Goal: Information Seeking & Learning: Get advice/opinions

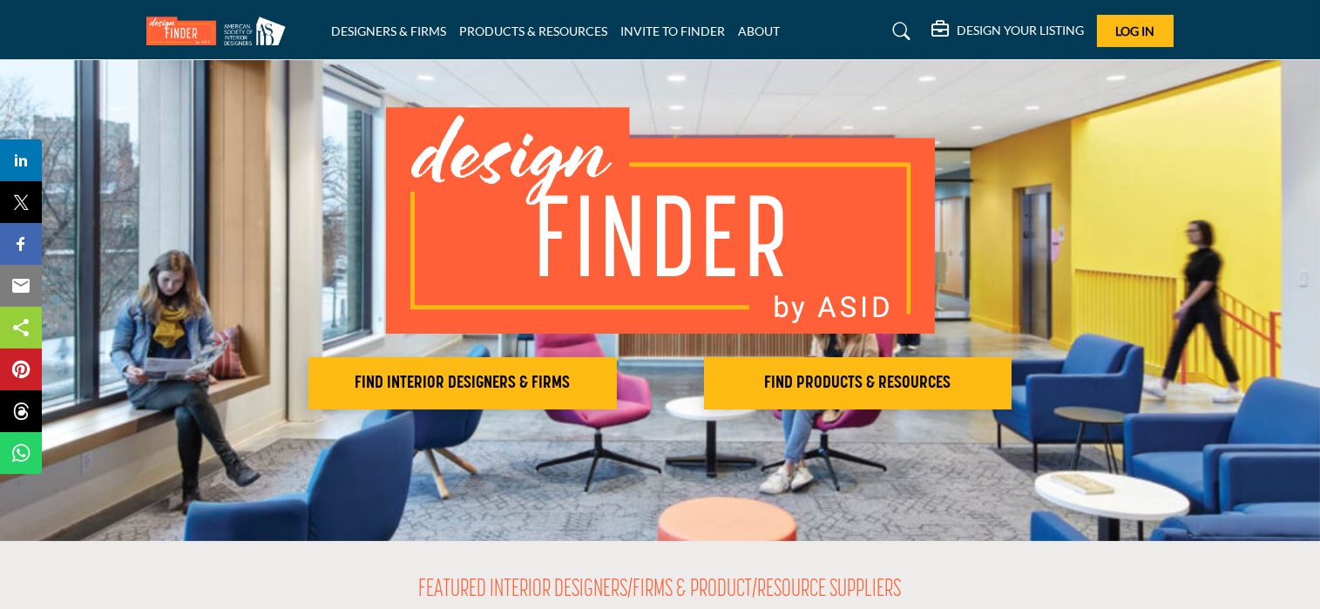
scroll to position [116, 0]
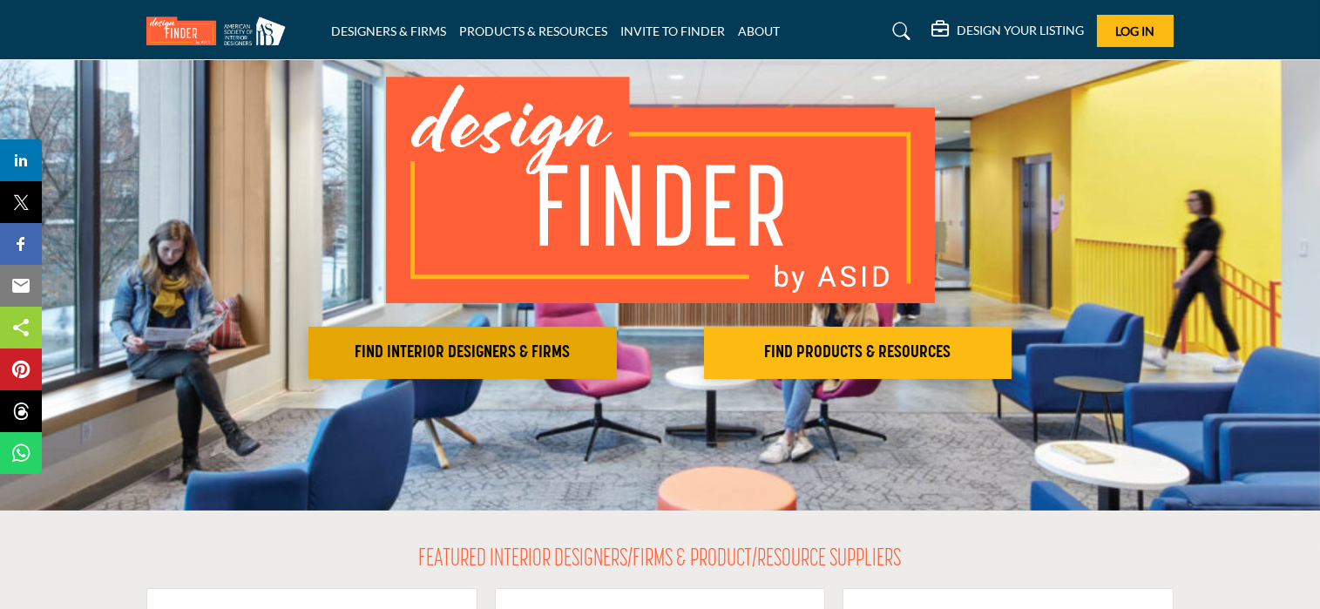
click at [458, 346] on h2 "FIND INTERIOR DESIGNERS & FIRMS" at bounding box center [463, 353] width 298 height 21
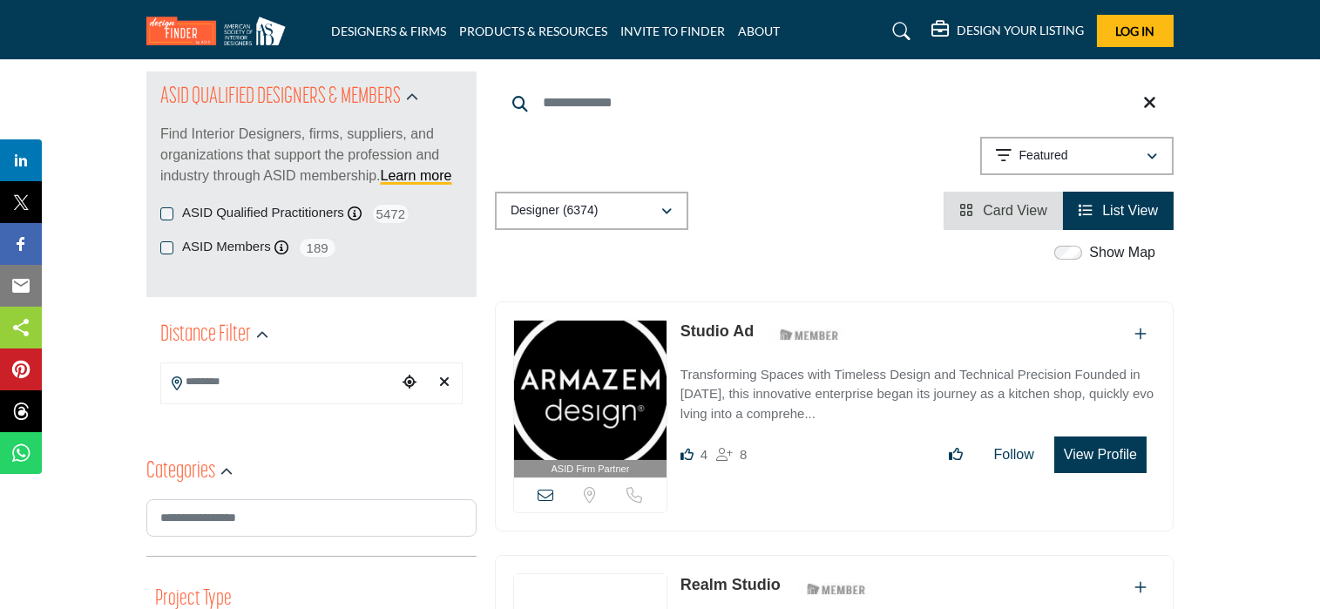
scroll to position [232, 0]
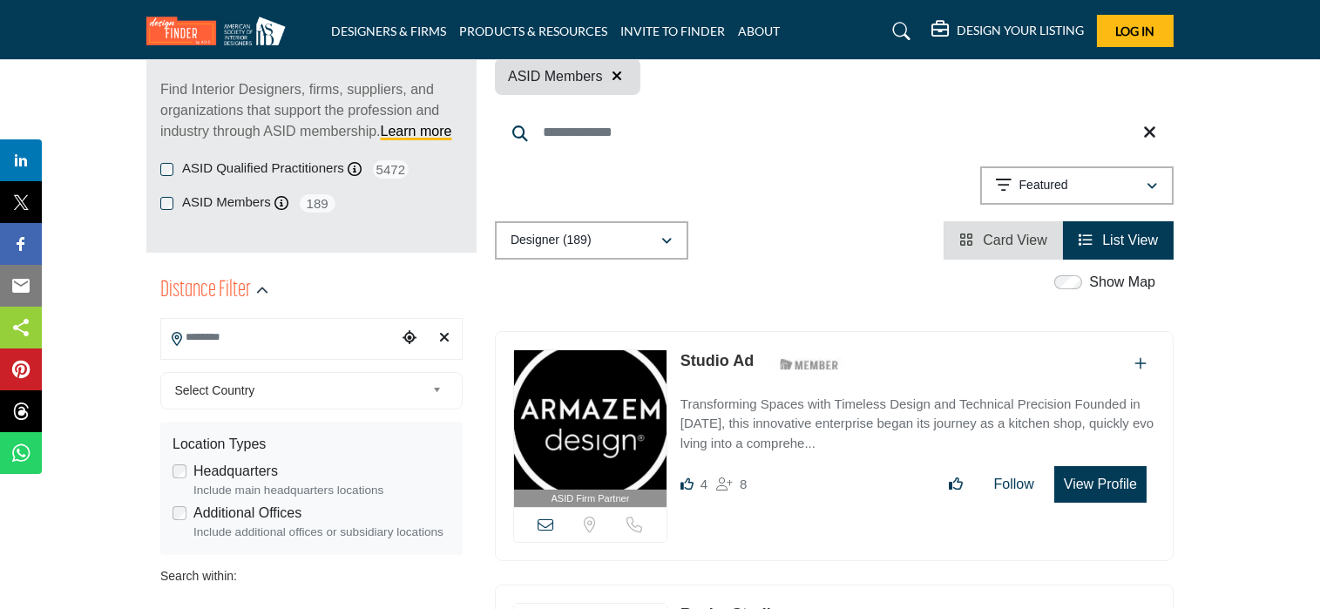
click at [361, 332] on input "Search Location" at bounding box center [278, 338] width 235 height 34
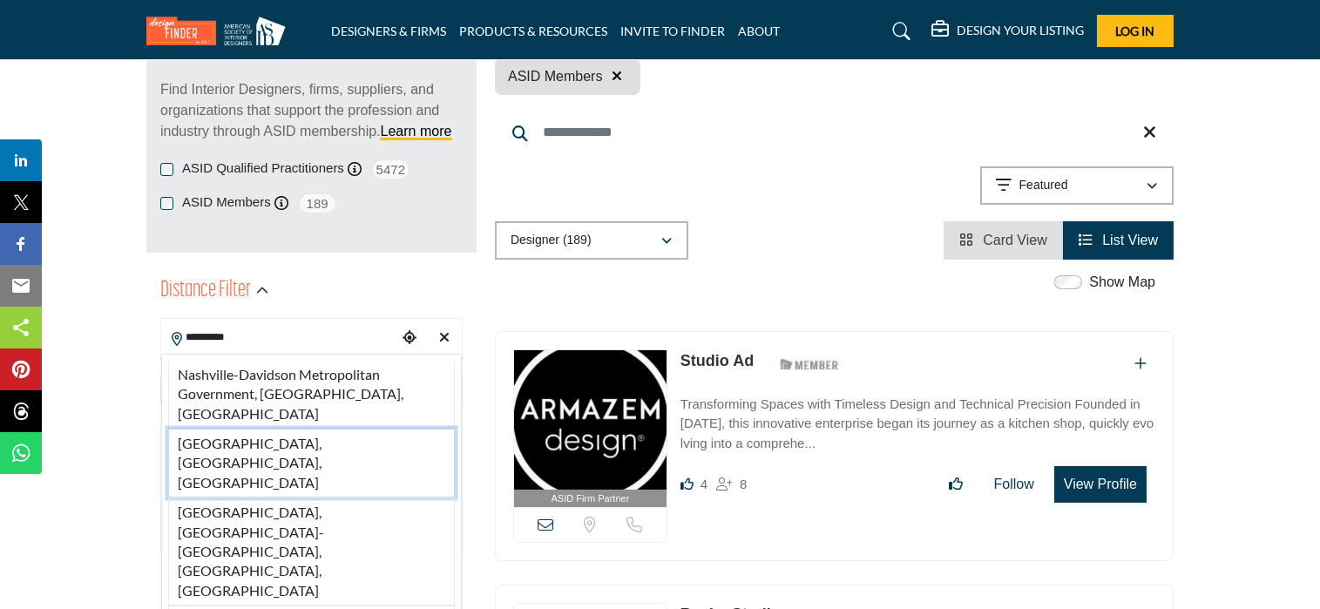
click at [305, 429] on li "[GEOGRAPHIC_DATA], [GEOGRAPHIC_DATA], [GEOGRAPHIC_DATA]" at bounding box center [311, 463] width 287 height 69
type input "**********"
type input "***"
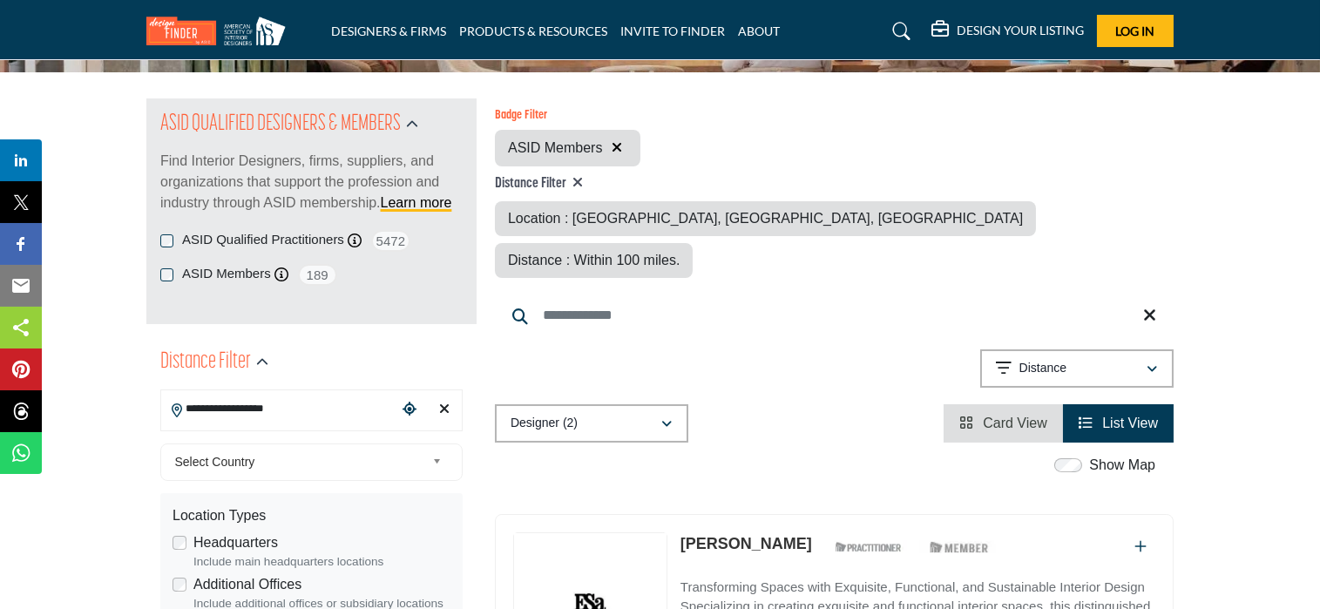
scroll to position [116, 0]
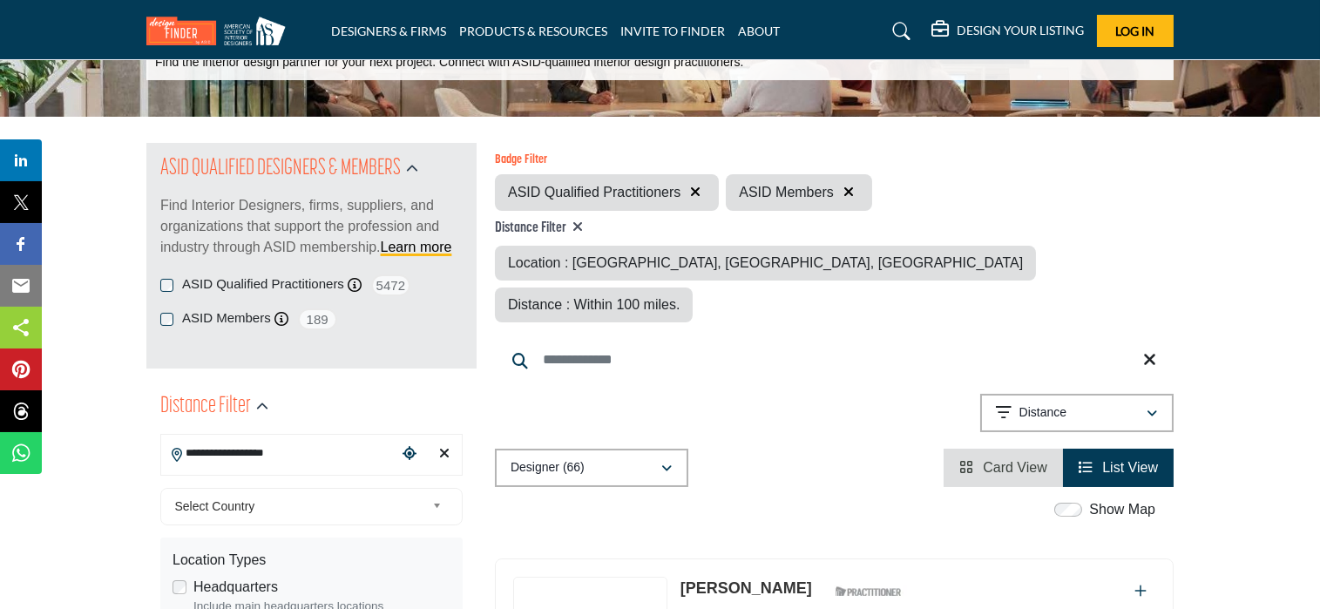
click at [1130, 449] on li "List View" at bounding box center [1118, 468] width 111 height 38
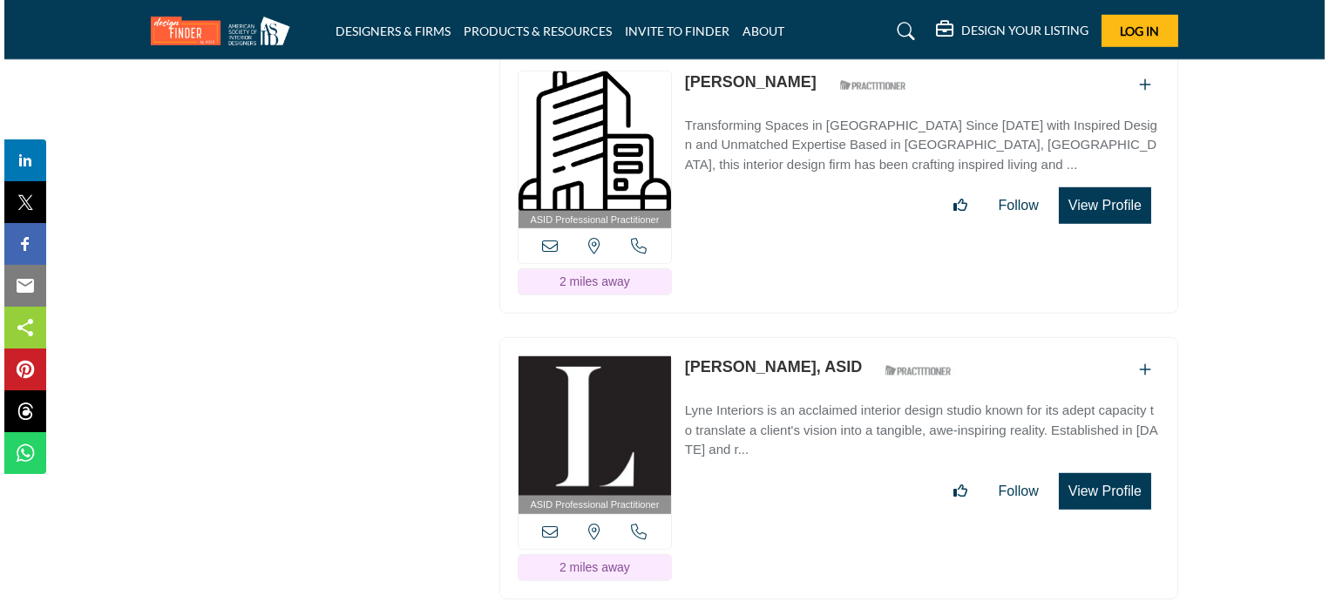
scroll to position [2905, 0]
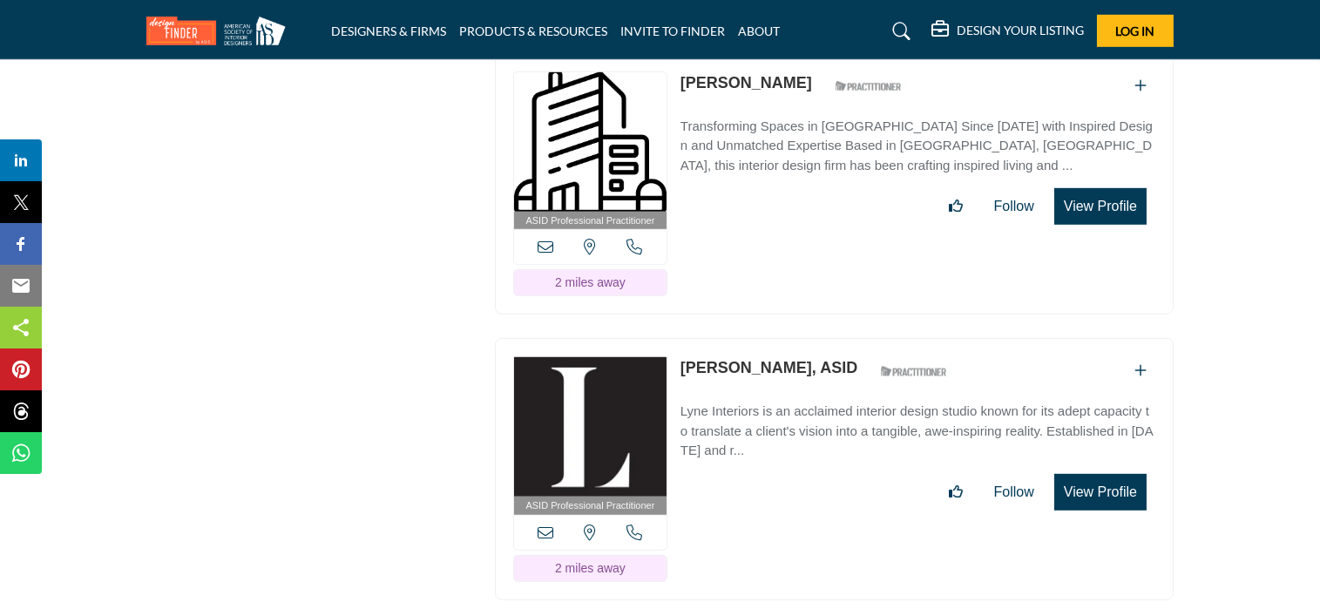
click at [1107, 474] on button "View Profile" at bounding box center [1101, 492] width 92 height 37
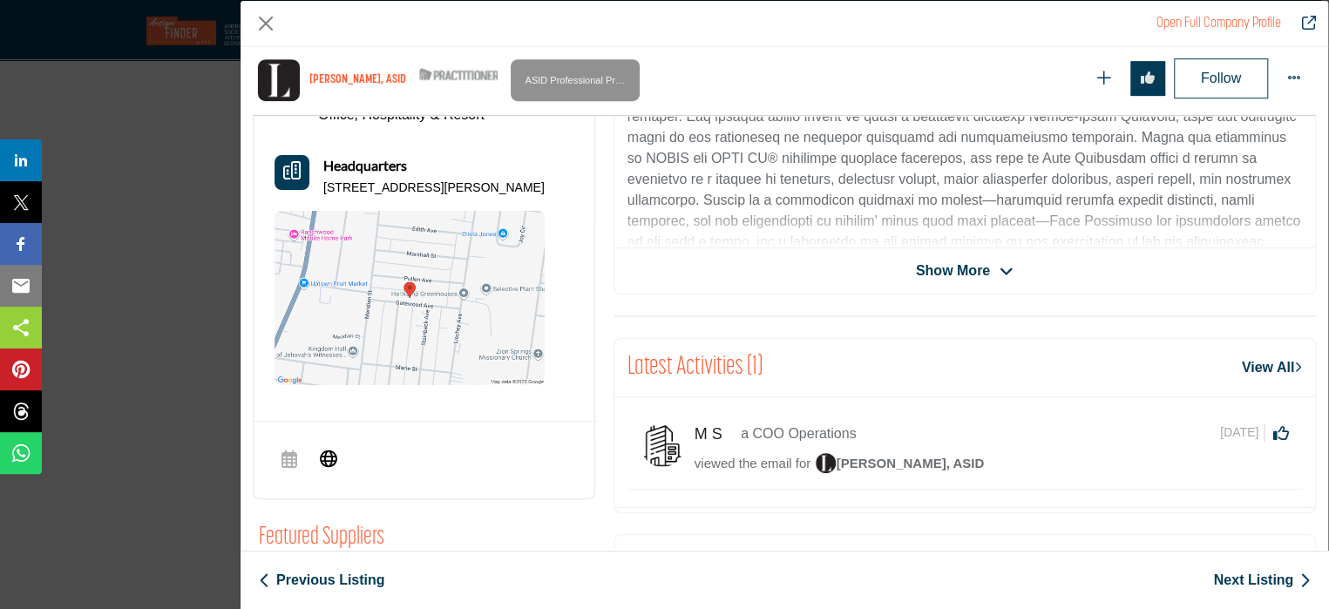
scroll to position [0, 0]
